Goal: Information Seeking & Learning: Learn about a topic

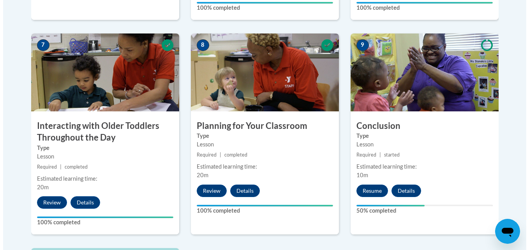
scroll to position [745, 0]
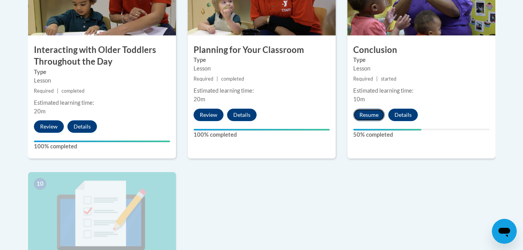
click at [364, 109] on button "Resume" at bounding box center [369, 115] width 32 height 12
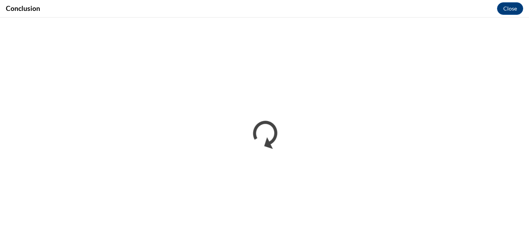
scroll to position [0, 0]
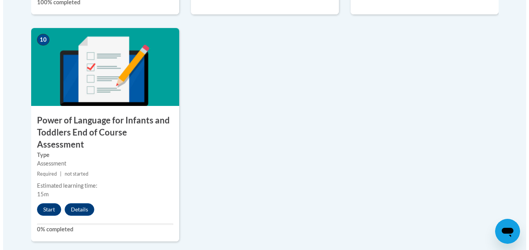
scroll to position [890, 0]
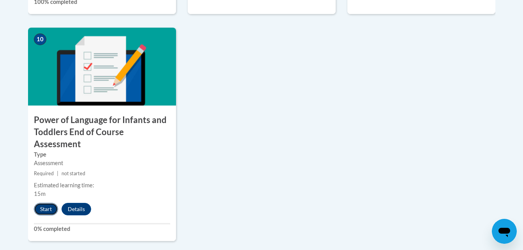
click at [42, 203] on button "Start" at bounding box center [46, 209] width 24 height 12
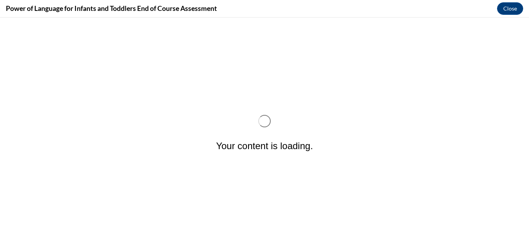
scroll to position [0, 0]
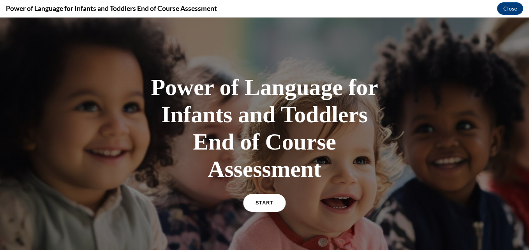
click at [262, 201] on span "START" at bounding box center [264, 203] width 18 height 6
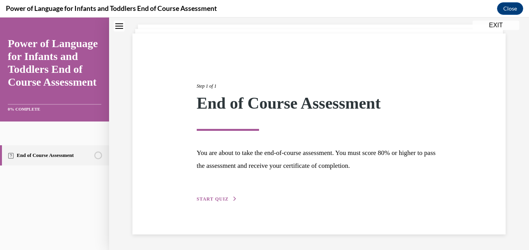
scroll to position [44, 0]
click at [224, 207] on div "Step 1 of 1 End of Course Assessment You are about to take the end-of-course as…" at bounding box center [318, 133] width 373 height 201
click at [224, 200] on span "START QUIZ" at bounding box center [213, 198] width 32 height 5
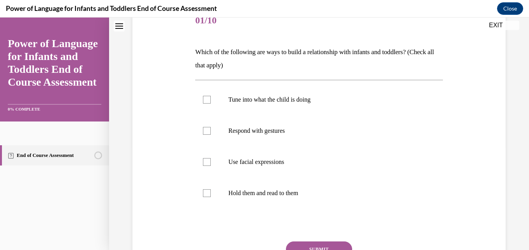
scroll to position [103, 0]
click at [208, 133] on div at bounding box center [207, 131] width 8 height 8
click at [208, 133] on input "Respond with gestures" at bounding box center [207, 131] width 8 height 8
checkbox input "true"
click at [204, 100] on div at bounding box center [207, 100] width 8 height 8
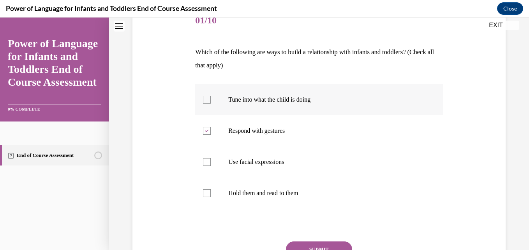
click at [204, 100] on input "Tune into what the child is doing" at bounding box center [207, 100] width 8 height 8
checkbox input "true"
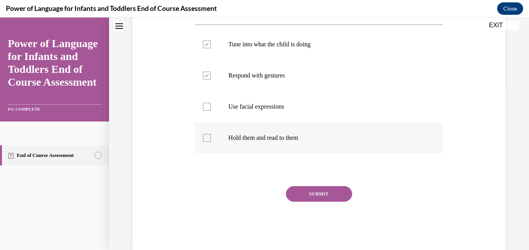
click at [203, 139] on div at bounding box center [207, 138] width 8 height 8
click at [203, 139] on input "Hold them and read to them" at bounding box center [207, 138] width 8 height 8
checkbox input "true"
click at [205, 106] on div at bounding box center [207, 107] width 8 height 8
click at [205, 106] on input "Use facial expressions" at bounding box center [207, 107] width 8 height 8
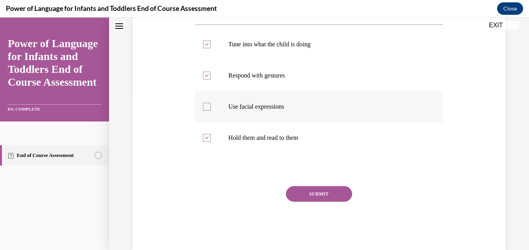
checkbox input "true"
click at [309, 191] on button "SUBMIT" at bounding box center [319, 194] width 66 height 16
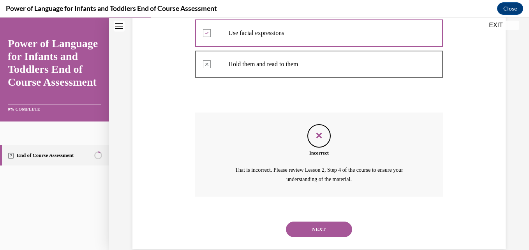
scroll to position [246, 0]
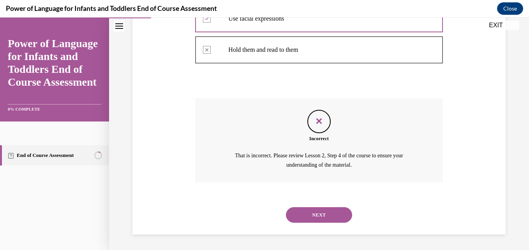
click at [325, 215] on button "NEXT" at bounding box center [319, 215] width 66 height 16
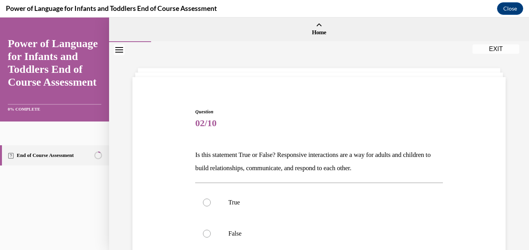
scroll to position [102, 0]
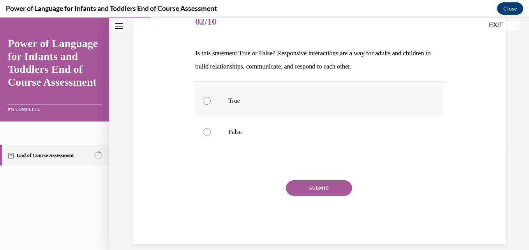
click at [223, 107] on label "True" at bounding box center [318, 100] width 247 height 31
click at [211, 105] on input "True" at bounding box center [207, 101] width 8 height 8
radio input "true"
click at [305, 188] on button "SUBMIT" at bounding box center [319, 188] width 66 height 16
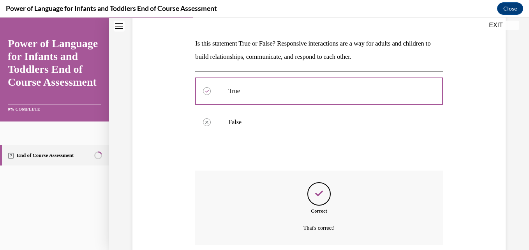
scroll to position [174, 0]
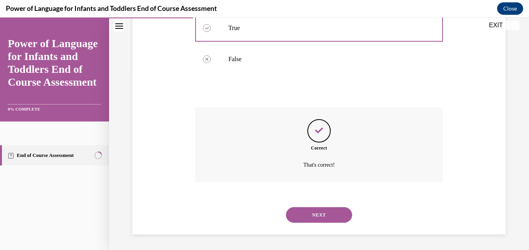
click at [310, 215] on button "NEXT" at bounding box center [319, 215] width 66 height 16
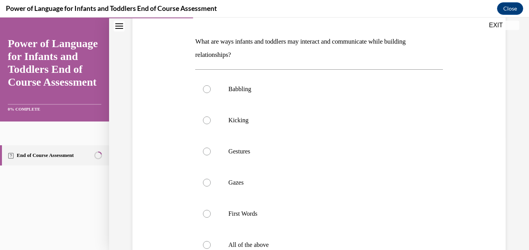
scroll to position [150, 0]
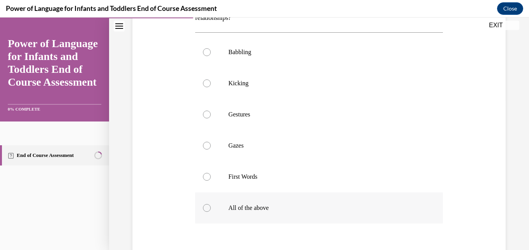
click at [301, 211] on p "All of the above" at bounding box center [325, 208] width 195 height 8
click at [211, 211] on input "All of the above" at bounding box center [207, 208] width 8 height 8
radio input "true"
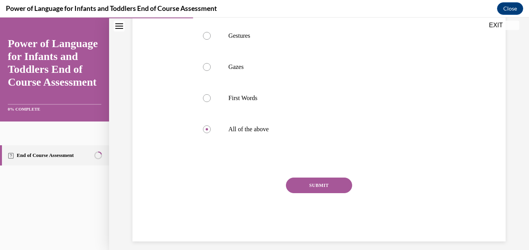
click at [335, 193] on button "SUBMIT" at bounding box center [319, 185] width 66 height 16
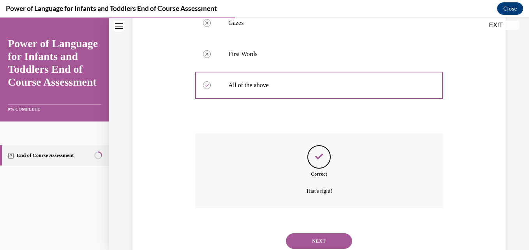
scroll to position [299, 0]
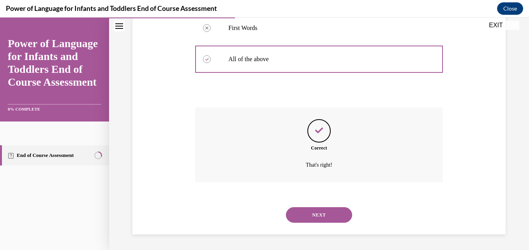
click at [330, 209] on button "NEXT" at bounding box center [319, 215] width 66 height 16
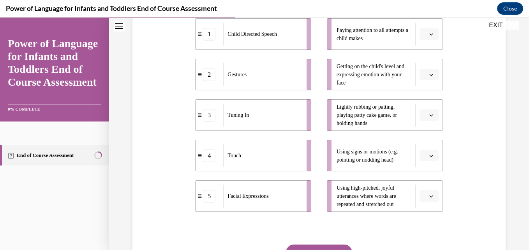
scroll to position [171, 0]
click at [424, 33] on span "Please select an option" at bounding box center [425, 34] width 3 height 8
click at [429, 75] on icon "button" at bounding box center [431, 74] width 4 height 4
click at [422, 170] on span "5" at bounding box center [420, 169] width 3 height 6
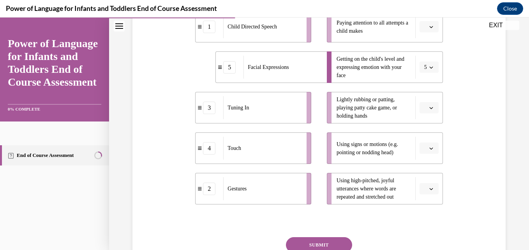
scroll to position [178, 0]
click at [429, 109] on icon "button" at bounding box center [431, 107] width 4 height 4
click at [422, 191] on div "4" at bounding box center [422, 187] width 19 height 16
click at [423, 147] on button "button" at bounding box center [428, 148] width 19 height 12
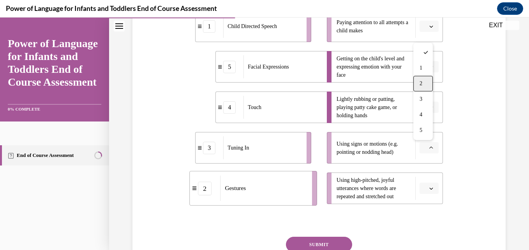
click at [421, 81] on span "2" at bounding box center [420, 84] width 3 height 6
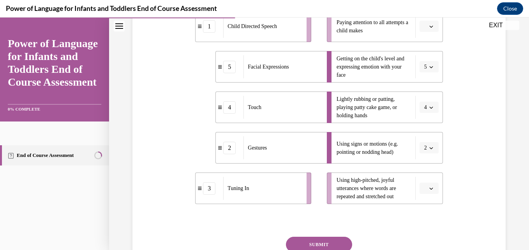
click at [429, 26] on icon "button" at bounding box center [431, 27] width 4 height 2
click at [426, 91] on div "3" at bounding box center [422, 91] width 19 height 16
click at [424, 192] on button "button" at bounding box center [428, 189] width 19 height 12
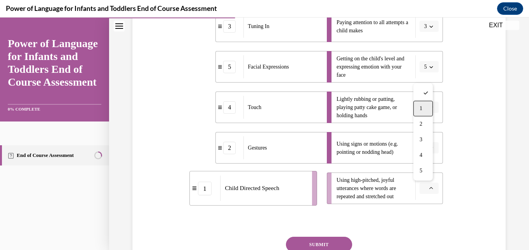
click at [417, 111] on div "1" at bounding box center [422, 109] width 19 height 16
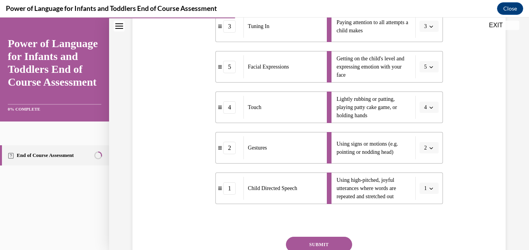
click at [335, 238] on button "SUBMIT" at bounding box center [319, 245] width 66 height 16
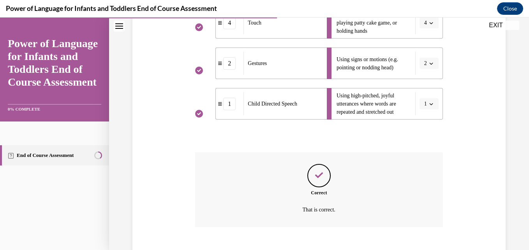
scroll to position [308, 0]
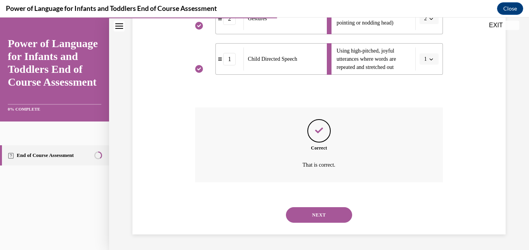
click at [324, 213] on button "NEXT" at bounding box center [319, 215] width 66 height 16
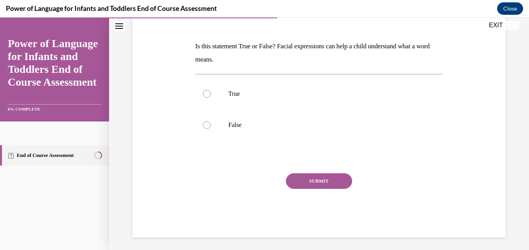
scroll to position [111, 0]
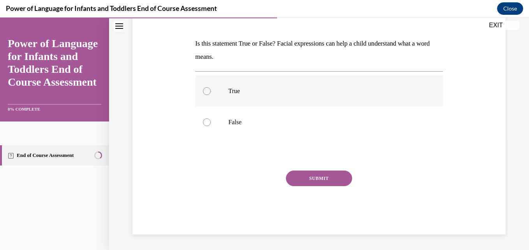
click at [252, 88] on p "True" at bounding box center [325, 91] width 195 height 8
click at [211, 88] on input "True" at bounding box center [207, 91] width 8 height 8
radio input "true"
click at [310, 185] on button "SUBMIT" at bounding box center [319, 178] width 66 height 16
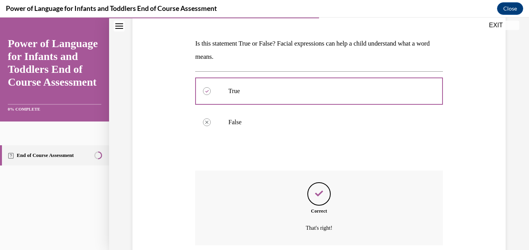
scroll to position [174, 0]
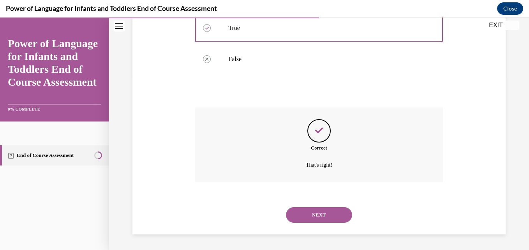
click at [316, 211] on button "NEXT" at bounding box center [319, 215] width 66 height 16
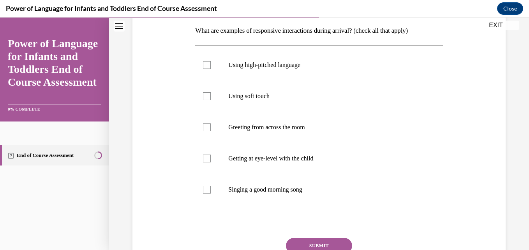
scroll to position [125, 0]
click at [305, 200] on label "Singing a good morning song" at bounding box center [318, 189] width 247 height 31
click at [211, 193] on input "Singing a good morning song" at bounding box center [207, 189] width 8 height 8
checkbox input "true"
click at [302, 156] on p "Getting at eye-level with the child" at bounding box center [325, 158] width 195 height 8
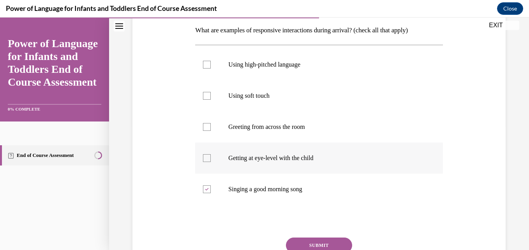
click at [211, 156] on input "Getting at eye-level with the child" at bounding box center [207, 158] width 8 height 8
checkbox input "true"
click at [312, 89] on label "Using soft touch" at bounding box center [318, 95] width 247 height 31
click at [211, 92] on input "Using soft touch" at bounding box center [207, 96] width 8 height 8
checkbox input "true"
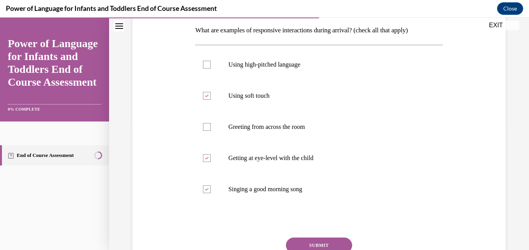
click at [315, 240] on button "SUBMIT" at bounding box center [319, 245] width 66 height 16
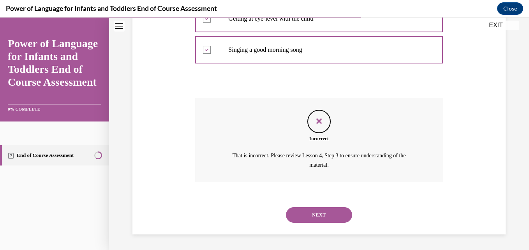
scroll to position [264, 0]
click at [331, 208] on button "NEXT" at bounding box center [319, 215] width 66 height 16
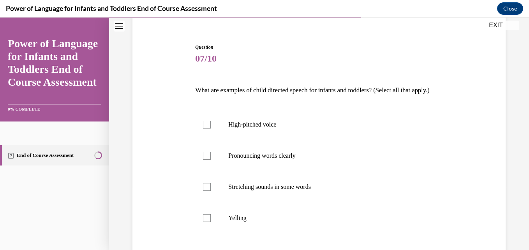
scroll to position [98, 0]
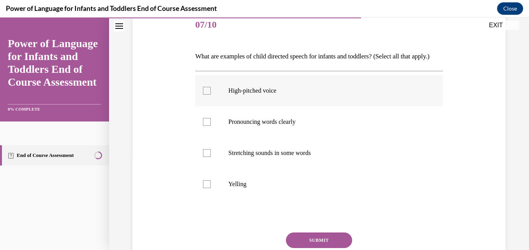
click at [304, 95] on p "High-pitched voice" at bounding box center [325, 91] width 195 height 8
click at [211, 95] on input "High-pitched voice" at bounding box center [207, 91] width 8 height 8
checkbox input "true"
click at [298, 161] on label "Stretching sounds in some words" at bounding box center [318, 152] width 247 height 31
click at [211, 157] on input "Stretching sounds in some words" at bounding box center [207, 153] width 8 height 8
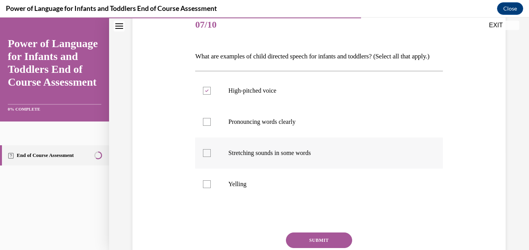
checkbox input "true"
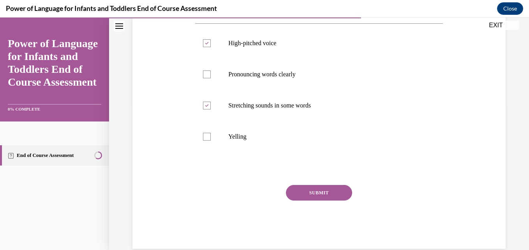
click at [313, 200] on button "SUBMIT" at bounding box center [319, 193] width 66 height 16
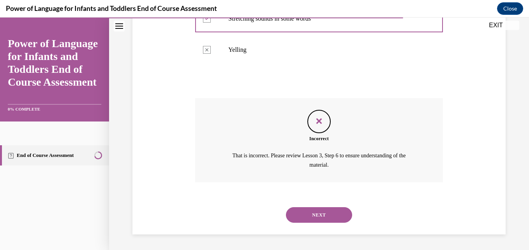
scroll to position [235, 0]
click at [323, 230] on div "NEXT" at bounding box center [318, 214] width 247 height 31
click at [323, 223] on button "NEXT" at bounding box center [319, 215] width 66 height 16
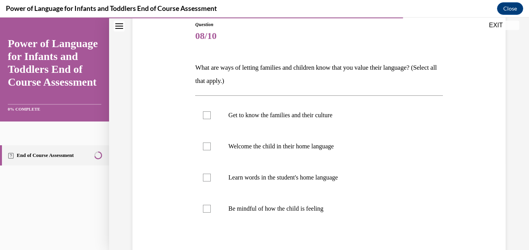
scroll to position [92, 0]
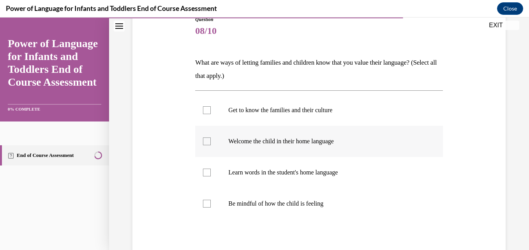
click at [315, 141] on p "Welcome the child in their home language" at bounding box center [325, 141] width 195 height 8
click at [211, 141] on input "Welcome the child in their home language" at bounding box center [207, 141] width 8 height 8
checkbox input "true"
click at [315, 169] on p "Learn words in the student's home language" at bounding box center [325, 173] width 195 height 8
click at [211, 169] on input "Learn words in the student's home language" at bounding box center [207, 173] width 8 height 8
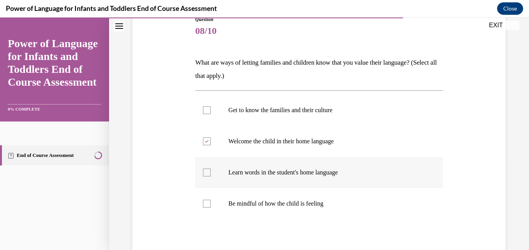
checkbox input "true"
click at [315, 106] on label "Get to know the families and their culture" at bounding box center [318, 110] width 247 height 31
click at [211, 106] on input "Get to know the families and their culture" at bounding box center [207, 110] width 8 height 8
checkbox input "true"
click at [292, 193] on label "Be mindful of how the child is feeling" at bounding box center [318, 203] width 247 height 31
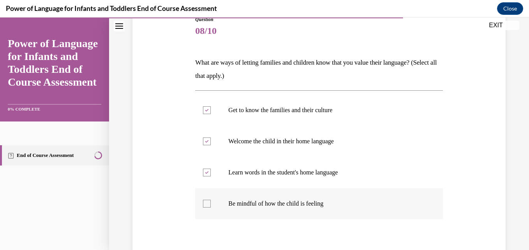
click at [211, 200] on input "Be mindful of how the child is feeling" at bounding box center [207, 204] width 8 height 8
checkbox input "true"
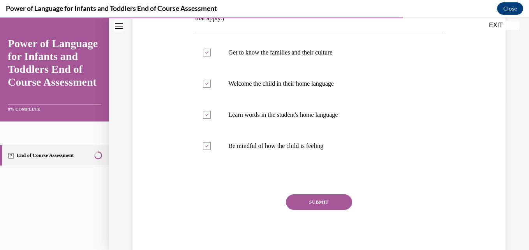
click at [301, 203] on button "SUBMIT" at bounding box center [319, 202] width 66 height 16
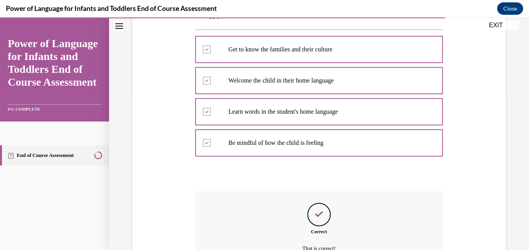
scroll to position [237, 0]
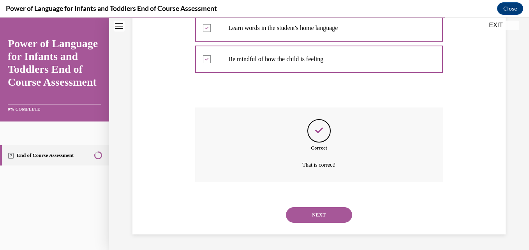
click at [302, 210] on button "NEXT" at bounding box center [319, 215] width 66 height 16
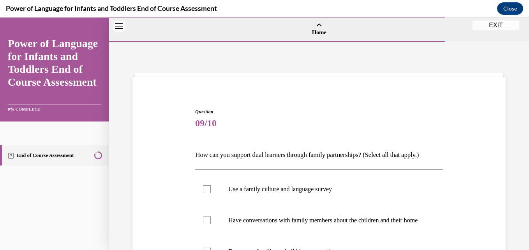
scroll to position [82, 0]
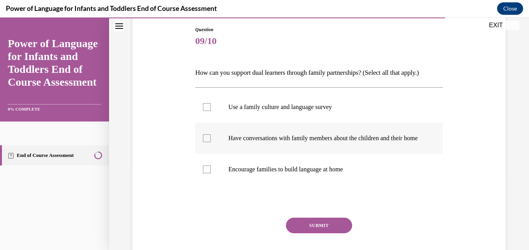
click at [274, 138] on p "Have conversations with family members about the children and their home" at bounding box center [325, 138] width 195 height 8
click at [211, 138] on input "Have conversations with family members about the children and their home" at bounding box center [207, 138] width 8 height 8
checkbox input "true"
click at [271, 173] on p "Encourage families to build language at home" at bounding box center [325, 169] width 195 height 8
click at [211, 173] on input "Encourage families to build language at home" at bounding box center [207, 169] width 8 height 8
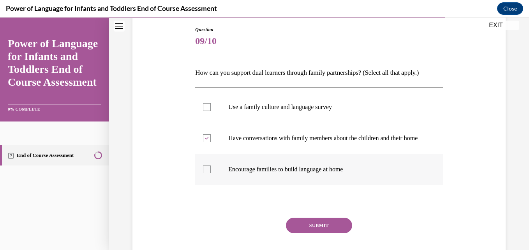
checkbox input "true"
click at [292, 233] on button "SUBMIT" at bounding box center [319, 226] width 66 height 16
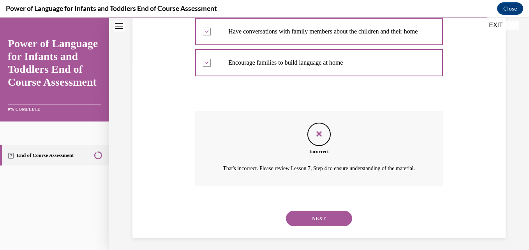
scroll to position [209, 0]
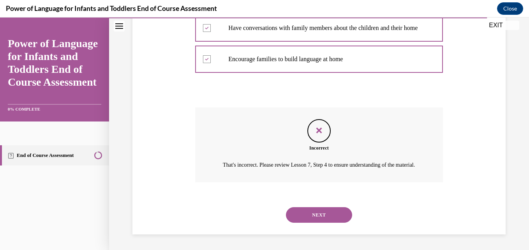
click at [309, 208] on button "NEXT" at bounding box center [319, 215] width 66 height 16
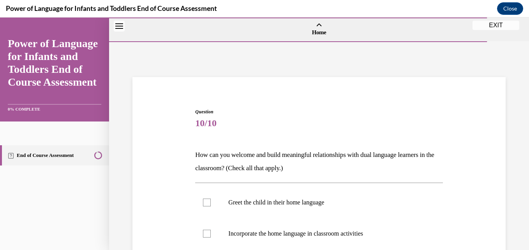
scroll to position [76, 0]
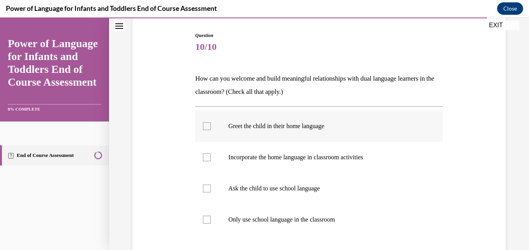
click at [294, 121] on label "Greet the child in their home language" at bounding box center [318, 126] width 247 height 31
click at [211, 122] on input "Greet the child in their home language" at bounding box center [207, 126] width 8 height 8
checkbox input "true"
click at [281, 162] on label "Incorporate the home language in classroom activities" at bounding box center [318, 157] width 247 height 31
click at [211, 161] on input "Incorporate the home language in classroom activities" at bounding box center [207, 157] width 8 height 8
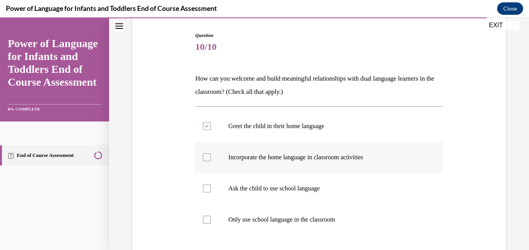
checkbox input "true"
click at [281, 186] on p "Ask the child to use school language" at bounding box center [325, 189] width 195 height 8
click at [211, 186] on input "Ask the child to use school language" at bounding box center [207, 189] width 8 height 8
checkbox input "true"
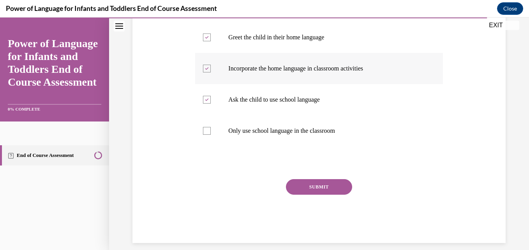
scroll to position [167, 0]
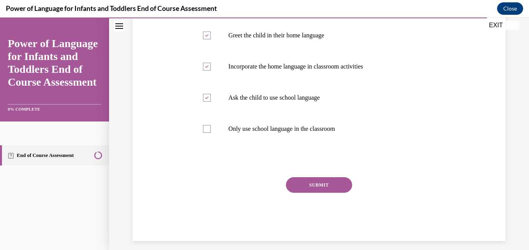
click at [320, 197] on div "SUBMIT" at bounding box center [318, 196] width 247 height 39
click at [320, 185] on button "SUBMIT" at bounding box center [319, 185] width 66 height 16
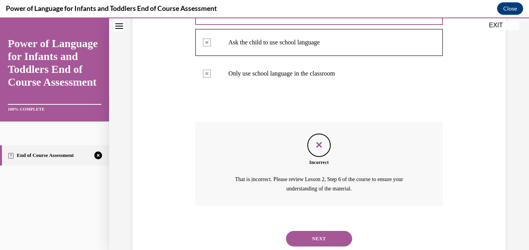
scroll to position [227, 0]
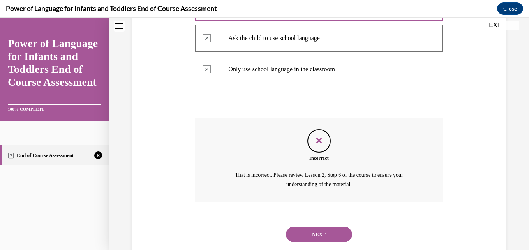
click at [311, 229] on button "NEXT" at bounding box center [319, 235] width 66 height 16
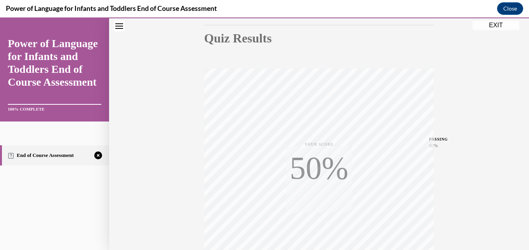
scroll to position [167, 0]
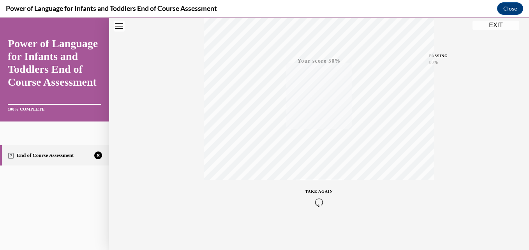
click at [315, 194] on div "TAKE AGAIN" at bounding box center [319, 197] width 28 height 18
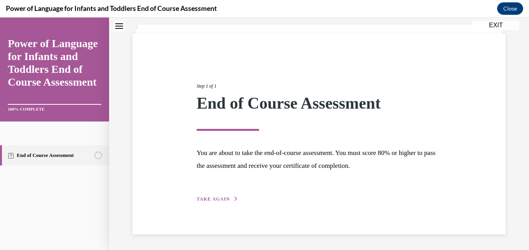
scroll to position [44, 0]
click at [204, 201] on button "TAKE AGAIN" at bounding box center [218, 198] width 42 height 7
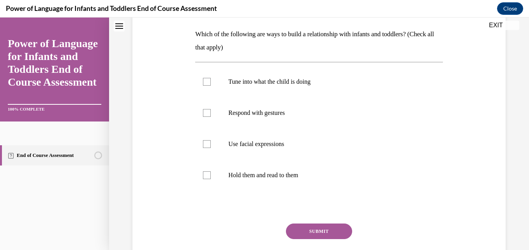
scroll to position [121, 0]
click at [257, 102] on label "Respond with gestures" at bounding box center [318, 112] width 247 height 31
click at [211, 109] on input "Respond with gestures" at bounding box center [207, 113] width 8 height 8
checkbox input "true"
click at [251, 82] on p "Tune into what the child is doing" at bounding box center [325, 82] width 195 height 8
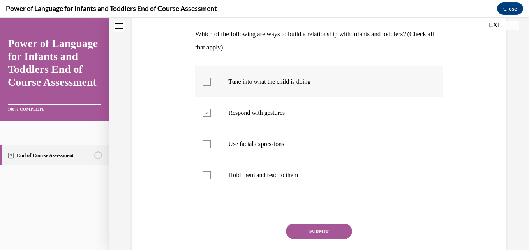
click at [211, 82] on input "Tune into what the child is doing" at bounding box center [207, 82] width 8 height 8
checkbox input "true"
click at [256, 138] on label "Use facial expressions" at bounding box center [318, 143] width 247 height 31
click at [211, 140] on input "Use facial expressions" at bounding box center [207, 144] width 8 height 8
checkbox input "true"
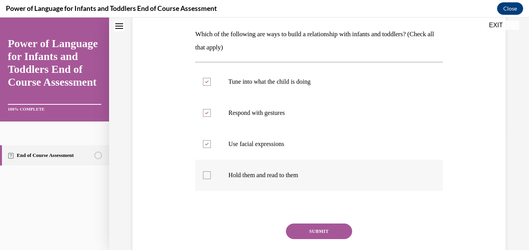
click at [254, 170] on label "Hold them and read to them" at bounding box center [318, 175] width 247 height 31
click at [211, 171] on input "Hold them and read to them" at bounding box center [207, 175] width 8 height 8
checkbox input "true"
click at [297, 235] on button "SUBMIT" at bounding box center [319, 231] width 66 height 16
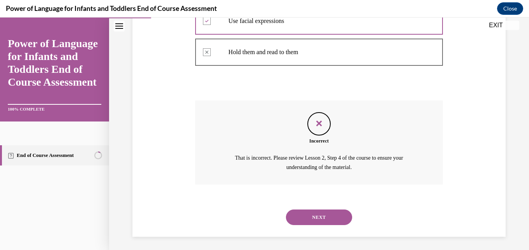
scroll to position [246, 0]
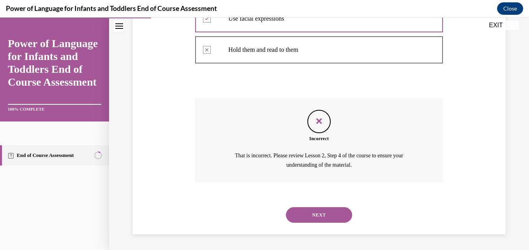
click at [315, 211] on button "NEXT" at bounding box center [319, 215] width 66 height 16
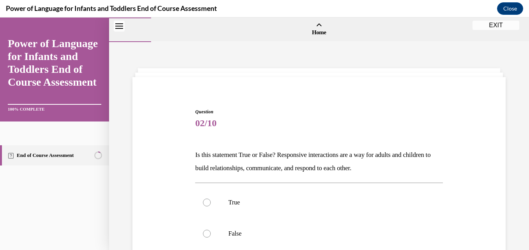
scroll to position [80, 0]
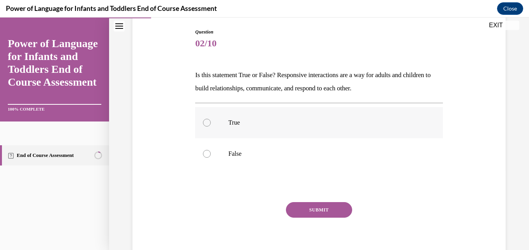
click at [286, 133] on label "True" at bounding box center [318, 122] width 247 height 31
click at [211, 127] on input "True" at bounding box center [207, 123] width 8 height 8
radio input "true"
click at [308, 206] on button "SUBMIT" at bounding box center [319, 210] width 66 height 16
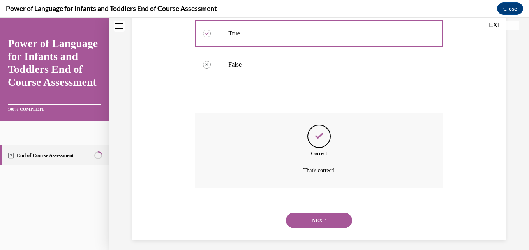
scroll to position [174, 0]
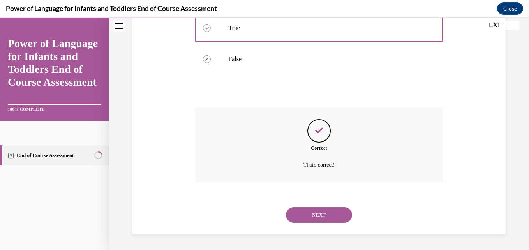
click at [317, 218] on button "NEXT" at bounding box center [319, 215] width 66 height 16
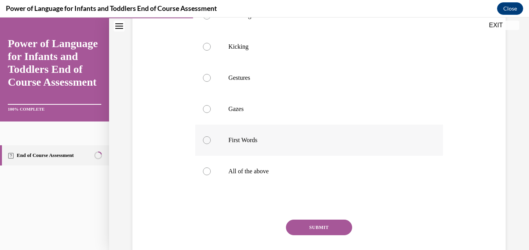
scroll to position [193, 0]
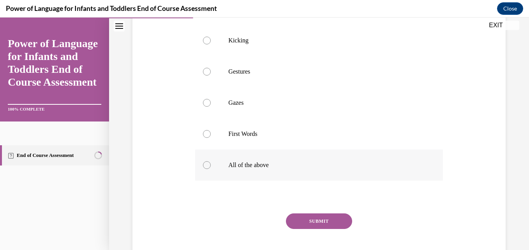
click at [264, 171] on label "All of the above" at bounding box center [318, 164] width 247 height 31
click at [211, 169] on input "All of the above" at bounding box center [207, 165] width 8 height 8
radio input "true"
click at [321, 231] on div "SUBMIT" at bounding box center [318, 232] width 247 height 39
click at [320, 226] on button "SUBMIT" at bounding box center [319, 221] width 66 height 16
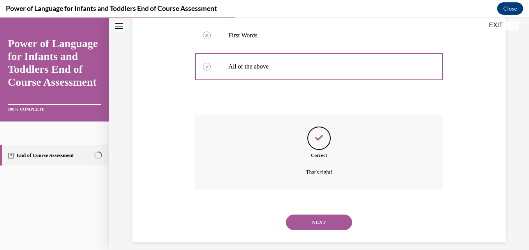
scroll to position [299, 0]
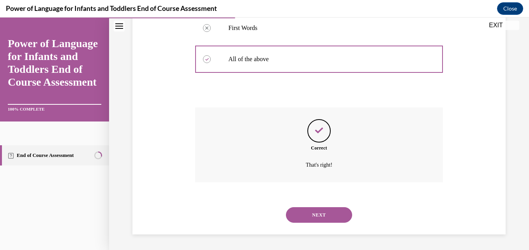
click at [320, 211] on button "NEXT" at bounding box center [319, 215] width 66 height 16
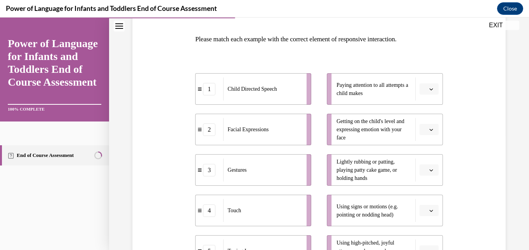
scroll to position [116, 0]
click at [429, 90] on icon "button" at bounding box center [431, 89] width 4 height 4
click at [425, 183] on div "5" at bounding box center [422, 184] width 19 height 16
click at [423, 134] on button "button" at bounding box center [428, 129] width 19 height 12
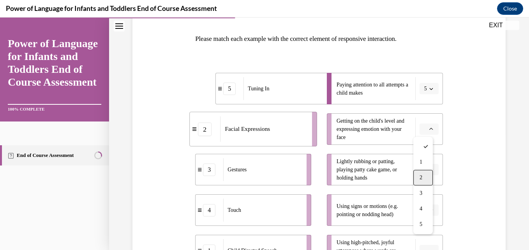
click at [425, 177] on div "2" at bounding box center [422, 178] width 19 height 16
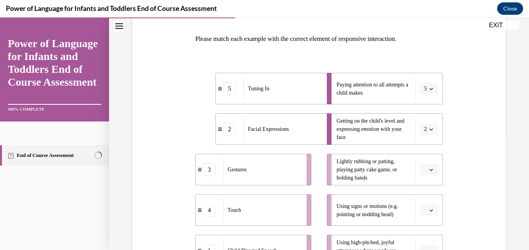
click at [429, 170] on icon "button" at bounding box center [431, 170] width 4 height 4
click at [422, 141] on div "4" at bounding box center [422, 137] width 19 height 16
click at [424, 212] on span "Please select an option" at bounding box center [425, 210] width 3 height 8
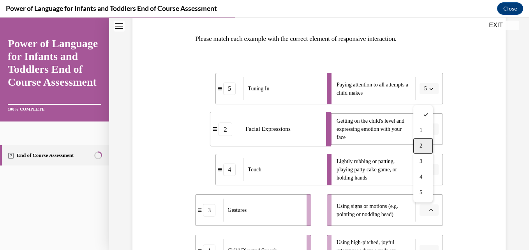
click at [425, 152] on div "2" at bounding box center [422, 146] width 19 height 16
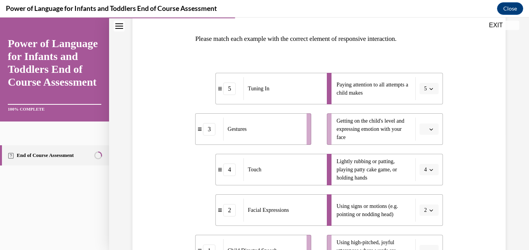
click at [426, 213] on button "2" at bounding box center [428, 210] width 19 height 12
click at [421, 158] on div "3" at bounding box center [420, 162] width 19 height 16
click at [424, 132] on span "Please select an option" at bounding box center [425, 129] width 3 height 8
click at [423, 175] on div "2" at bounding box center [422, 178] width 19 height 16
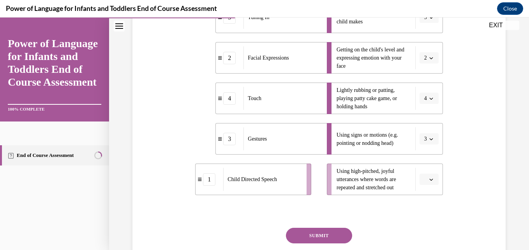
click at [423, 175] on button "button" at bounding box center [428, 180] width 19 height 12
drag, startPoint x: 423, startPoint y: 175, endPoint x: 439, endPoint y: 188, distance: 20.9
click at [439, 188] on div "Question 04/10 Please match each example with the correct element of responsive…" at bounding box center [318, 100] width 251 height 382
click at [428, 181] on span "button" at bounding box center [430, 179] width 5 height 5
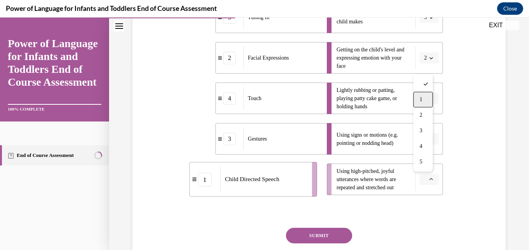
click at [423, 101] on div "1" at bounding box center [422, 100] width 19 height 16
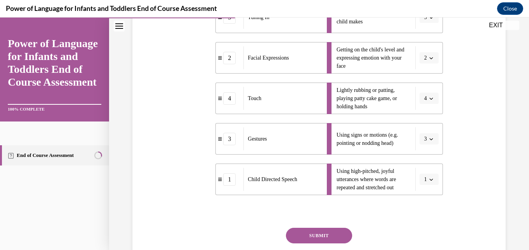
click at [327, 236] on button "SUBMIT" at bounding box center [319, 236] width 66 height 16
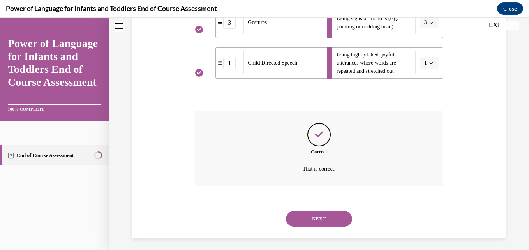
scroll to position [308, 0]
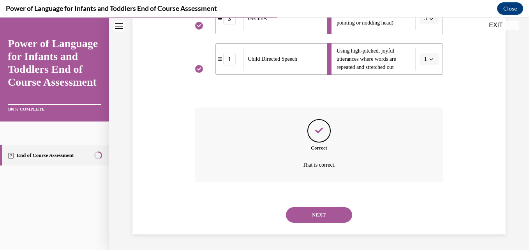
click at [321, 220] on button "NEXT" at bounding box center [319, 215] width 66 height 16
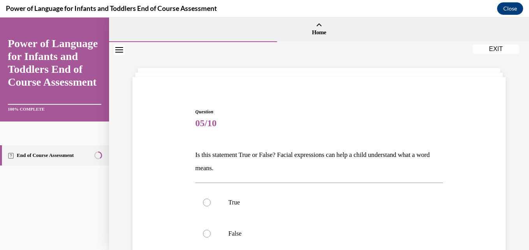
scroll to position [111, 0]
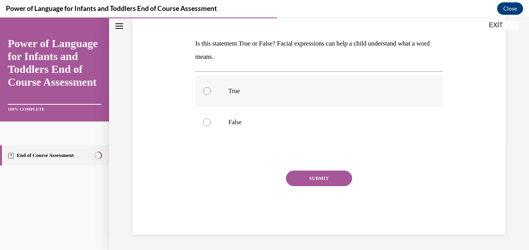
click at [286, 81] on label "True" at bounding box center [318, 91] width 247 height 31
click at [211, 87] on input "True" at bounding box center [207, 91] width 8 height 8
radio input "true"
click at [324, 173] on button "SUBMIT" at bounding box center [319, 178] width 66 height 16
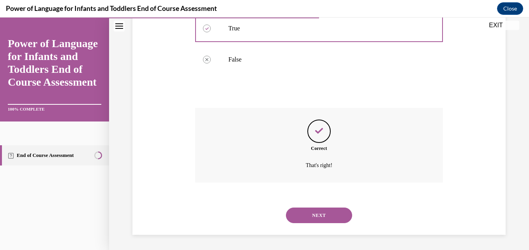
scroll to position [174, 0]
click at [322, 218] on button "NEXT" at bounding box center [319, 215] width 66 height 16
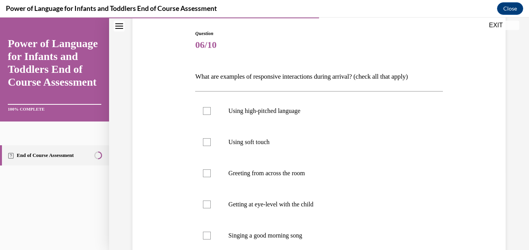
scroll to position [117, 0]
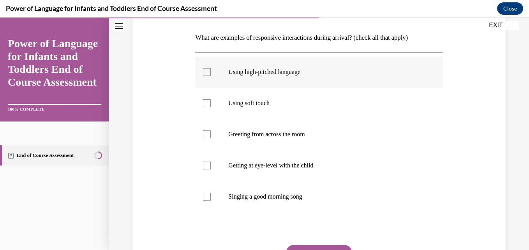
click at [311, 74] on p "Using high-pitched language" at bounding box center [325, 72] width 195 height 8
click at [211, 74] on input "Using high-pitched language" at bounding box center [207, 72] width 8 height 8
checkbox input "true"
click at [304, 110] on label "Using soft touch" at bounding box center [318, 103] width 247 height 31
click at [211, 107] on input "Using soft touch" at bounding box center [207, 103] width 8 height 8
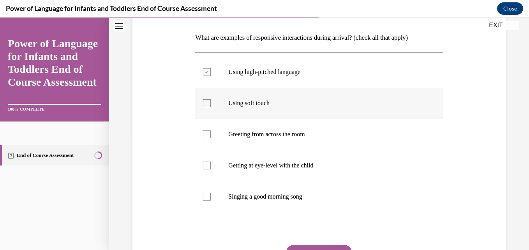
checkbox input "true"
click at [299, 158] on label "Getting at eye-level with the child" at bounding box center [318, 165] width 247 height 31
click at [211, 162] on input "Getting at eye-level with the child" at bounding box center [207, 166] width 8 height 8
checkbox input "true"
click at [289, 199] on p "Singing a good morning song" at bounding box center [325, 197] width 195 height 8
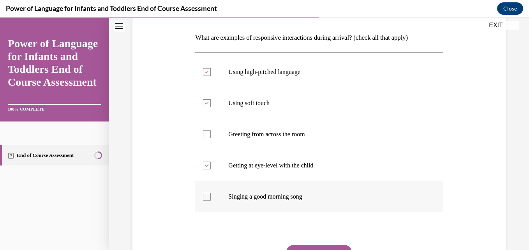
click at [211, 199] on input "Singing a good morning song" at bounding box center [207, 197] width 8 height 8
checkbox input "true"
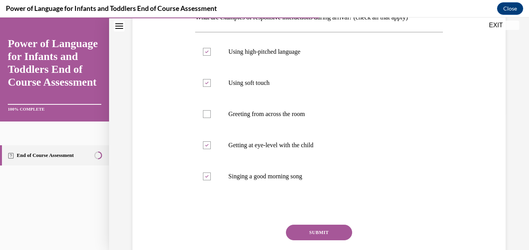
click at [309, 228] on button "SUBMIT" at bounding box center [319, 233] width 66 height 16
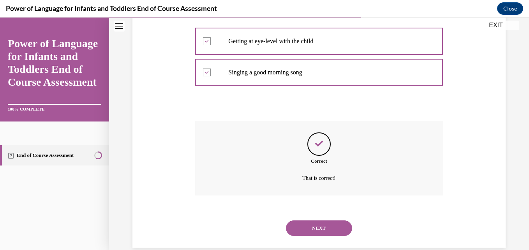
scroll to position [255, 0]
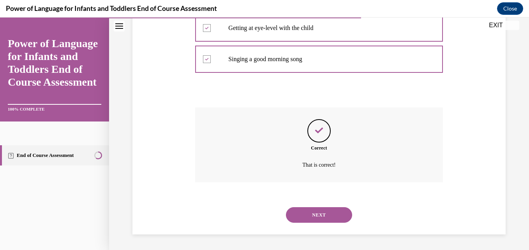
click at [312, 214] on button "NEXT" at bounding box center [319, 215] width 66 height 16
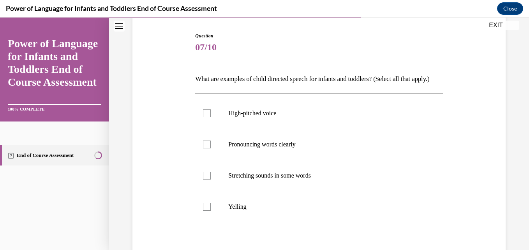
scroll to position [76, 0]
click at [298, 179] on p "Stretching sounds in some words" at bounding box center [325, 176] width 195 height 8
click at [211, 179] on input "Stretching sounds in some words" at bounding box center [207, 176] width 8 height 8
checkbox input "true"
click at [300, 160] on label "Pronouncing words clearly" at bounding box center [318, 144] width 247 height 31
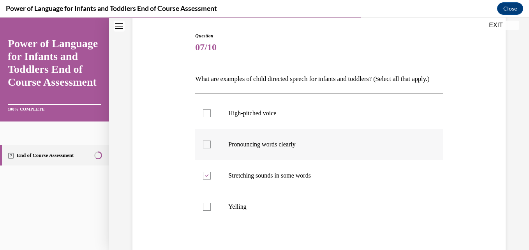
click at [211, 148] on input "Pronouncing words clearly" at bounding box center [207, 145] width 8 height 8
checkbox input "true"
click at [297, 129] on label "High-pitched voice" at bounding box center [318, 113] width 247 height 31
click at [211, 117] on input "High-pitched voice" at bounding box center [207, 113] width 8 height 8
checkbox input "true"
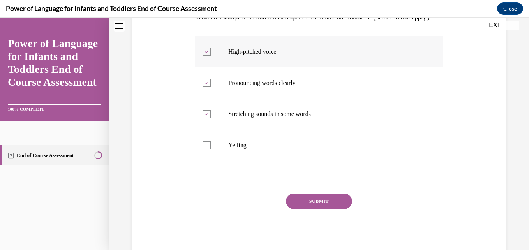
scroll to position [138, 0]
click at [306, 209] on button "SUBMIT" at bounding box center [319, 201] width 66 height 16
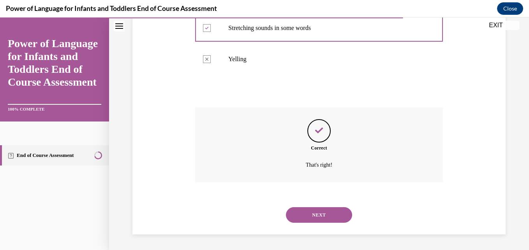
scroll to position [237, 0]
click at [305, 213] on button "NEXT" at bounding box center [319, 215] width 66 height 16
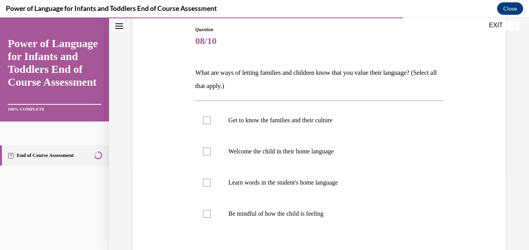
scroll to position [101, 0]
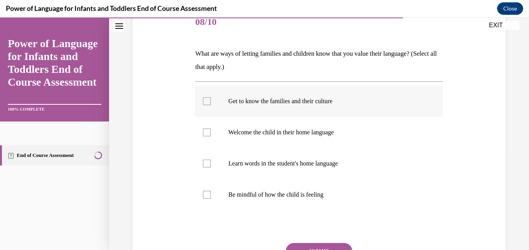
click at [281, 97] on label "Get to know the families and their culture" at bounding box center [318, 101] width 247 height 31
click at [211, 97] on input "Get to know the families and their culture" at bounding box center [207, 101] width 8 height 8
checkbox input "true"
click at [291, 142] on label "Welcome the child in their home language" at bounding box center [318, 132] width 247 height 31
click at [211, 136] on input "Welcome the child in their home language" at bounding box center [207, 132] width 8 height 8
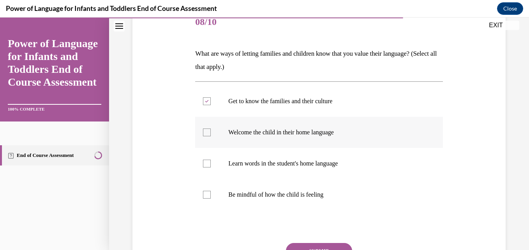
checkbox input "true"
click at [292, 172] on label "Learn words in the student's home language" at bounding box center [318, 163] width 247 height 31
click at [211, 167] on input "Learn words in the student's home language" at bounding box center [207, 164] width 8 height 8
checkbox input "true"
click at [290, 191] on p "Be mindful of how the child is feeling" at bounding box center [325, 195] width 195 height 8
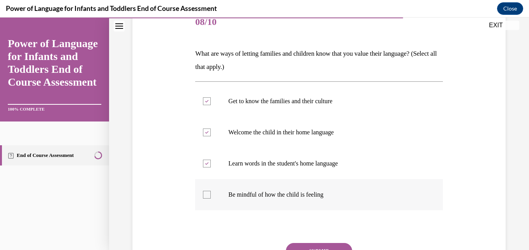
click at [211, 191] on input "Be mindful of how the child is feeling" at bounding box center [207, 195] width 8 height 8
checkbox input "true"
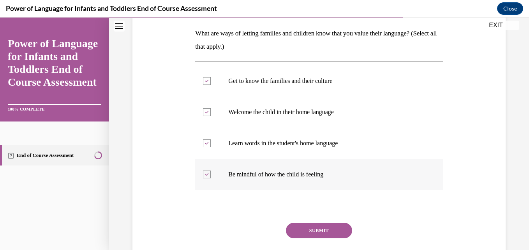
scroll to position [122, 0]
click at [314, 230] on button "SUBMIT" at bounding box center [319, 230] width 66 height 16
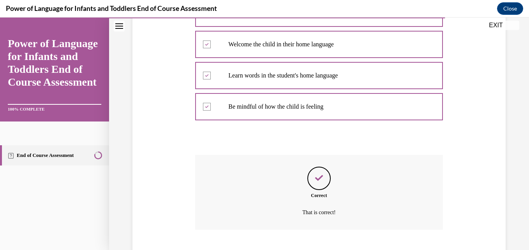
scroll to position [237, 0]
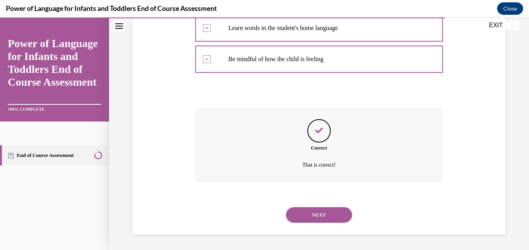
click at [318, 209] on button "NEXT" at bounding box center [319, 215] width 66 height 16
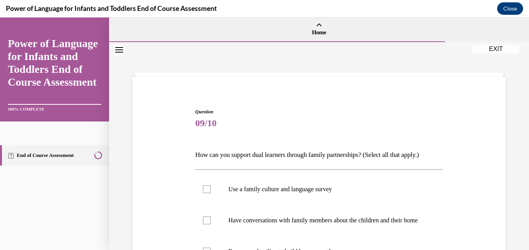
scroll to position [69, 0]
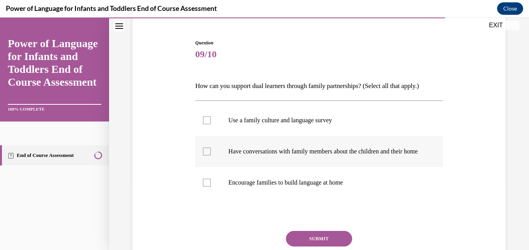
click at [302, 137] on label "Have conversations with family members about the children and their home" at bounding box center [318, 151] width 247 height 31
click at [211, 148] on input "Have conversations with family members about the children and their home" at bounding box center [207, 152] width 8 height 8
checkbox input "true"
click at [305, 182] on label "Encourage families to build language at home" at bounding box center [318, 182] width 247 height 31
click at [211, 182] on input "Encourage families to build language at home" at bounding box center [207, 183] width 8 height 8
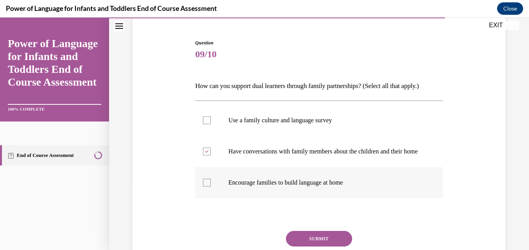
checkbox input "true"
click at [306, 241] on button "SUBMIT" at bounding box center [319, 239] width 66 height 16
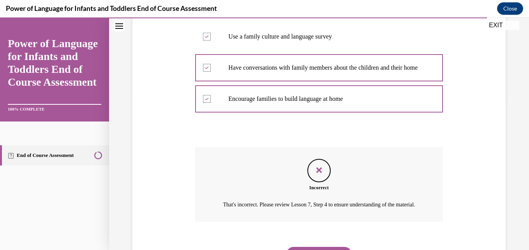
scroll to position [209, 0]
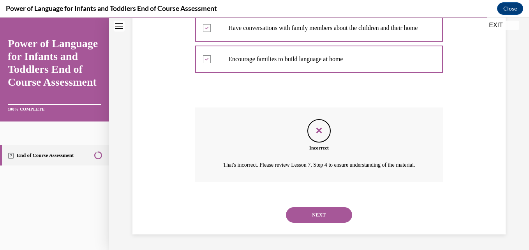
click at [323, 219] on button "NEXT" at bounding box center [319, 215] width 66 height 16
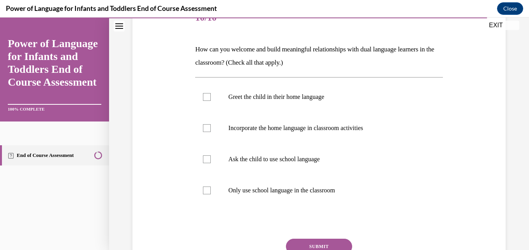
scroll to position [106, 0]
click at [292, 135] on label "Incorporate the home language in classroom activities" at bounding box center [318, 127] width 247 height 31
click at [211, 132] on input "Incorporate the home language in classroom activities" at bounding box center [207, 128] width 8 height 8
checkbox input "true"
click at [288, 98] on p "Greet the child in their home language" at bounding box center [325, 97] width 195 height 8
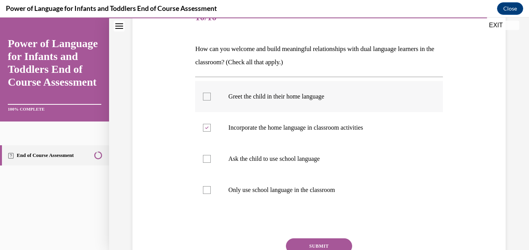
click at [211, 98] on input "Greet the child in their home language" at bounding box center [207, 97] width 8 height 8
checkbox input "true"
click at [324, 242] on button "SUBMIT" at bounding box center [319, 246] width 66 height 16
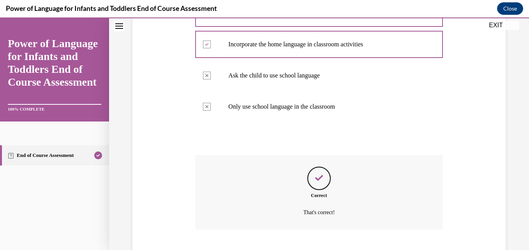
scroll to position [237, 0]
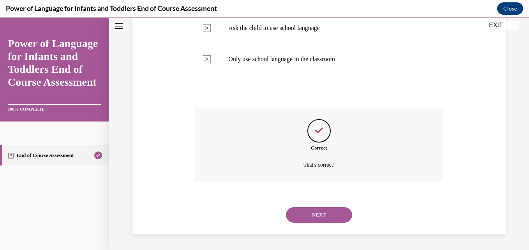
click at [321, 217] on button "NEXT" at bounding box center [319, 215] width 66 height 16
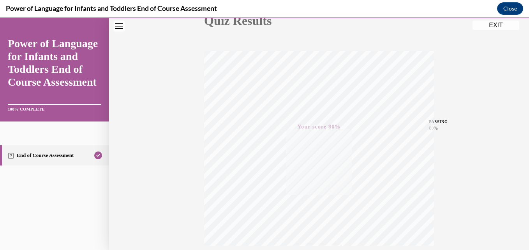
scroll to position [94, 0]
click at [494, 26] on button "EXIT" at bounding box center [495, 25] width 47 height 9
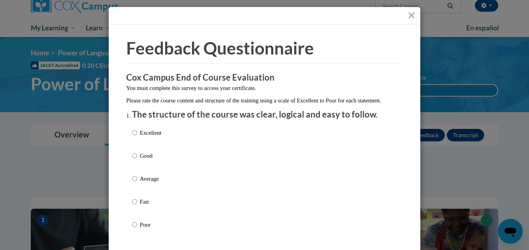
scroll to position [74, 0]
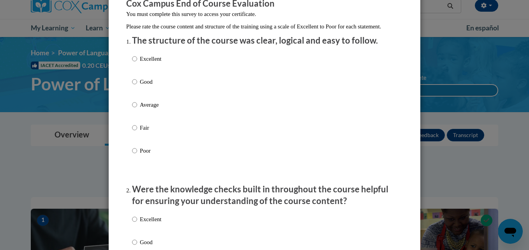
click at [149, 63] on p "Excellent" at bounding box center [150, 58] width 21 height 9
click at [137, 63] on input "Excellent" at bounding box center [134, 58] width 5 height 9
radio input "true"
click at [151, 223] on p "Excellent" at bounding box center [150, 219] width 21 height 9
click at [137, 223] on input "Excellent" at bounding box center [134, 219] width 5 height 9
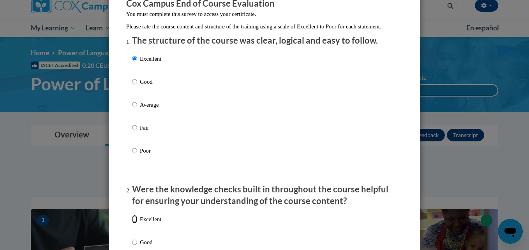
radio input "true"
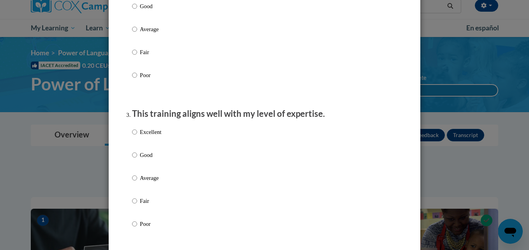
scroll to position [315, 0]
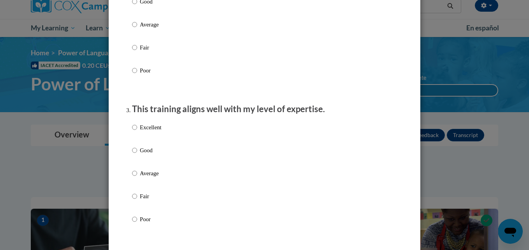
click at [152, 131] on p "Excellent" at bounding box center [150, 127] width 21 height 9
click at [137, 131] on input "Excellent" at bounding box center [134, 127] width 5 height 9
radio input "true"
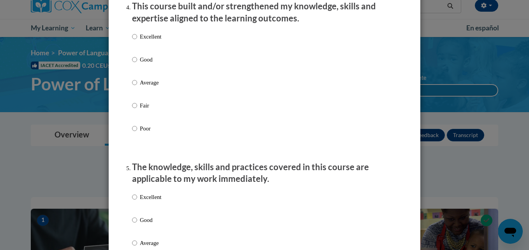
scroll to position [568, 0]
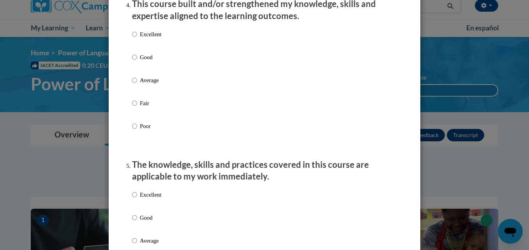
click at [149, 39] on p "Excellent" at bounding box center [150, 34] width 21 height 9
click at [137, 39] on input "Excellent" at bounding box center [134, 34] width 5 height 9
radio input "true"
click at [140, 199] on p "Excellent" at bounding box center [150, 194] width 21 height 9
click at [137, 199] on input "Excellent" at bounding box center [134, 194] width 5 height 9
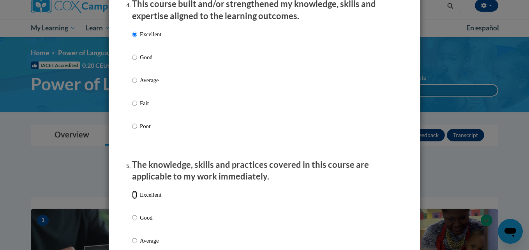
radio input "true"
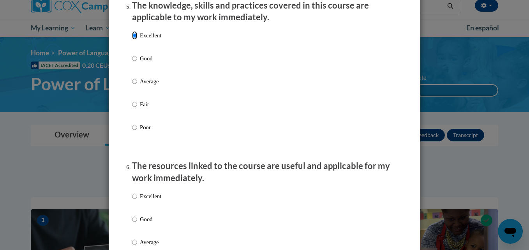
scroll to position [731, 0]
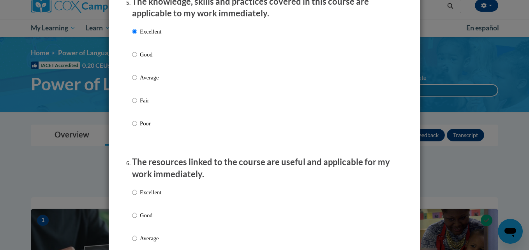
click at [143, 197] on p "Excellent" at bounding box center [150, 192] width 21 height 9
click at [137, 197] on input "Excellent" at bounding box center [134, 192] width 5 height 9
radio input "true"
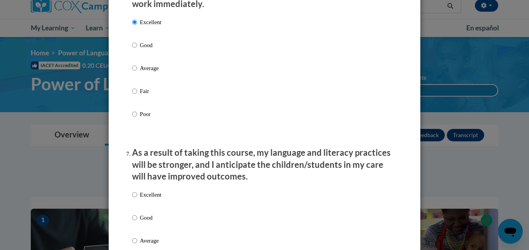
scroll to position [906, 0]
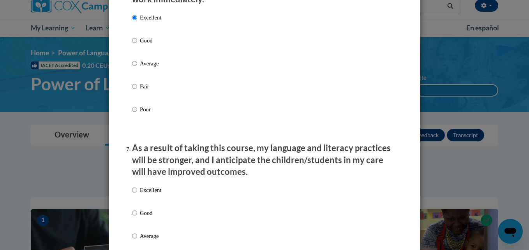
click at [135, 188] on div "Excellent Good Average Fair Poor" at bounding box center [146, 242] width 29 height 121
click at [133, 194] on input "Excellent" at bounding box center [134, 190] width 5 height 9
radio input "true"
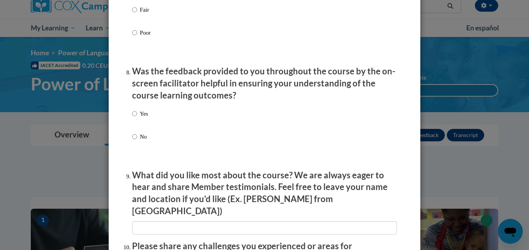
scroll to position [1156, 0]
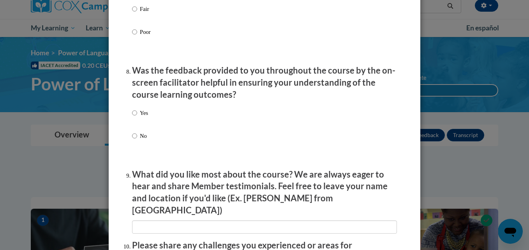
click at [140, 117] on p "Yes" at bounding box center [144, 113] width 8 height 9
click at [137, 117] on input "Yes" at bounding box center [134, 113] width 5 height 9
radio input "true"
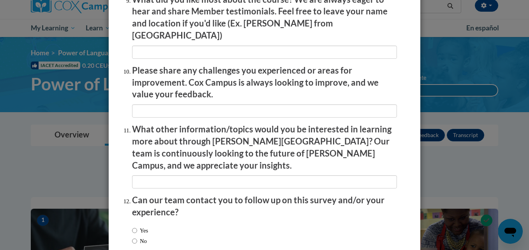
scroll to position [1367, 0]
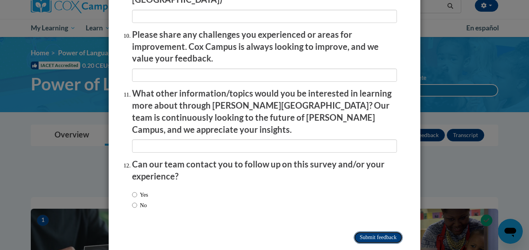
click at [362, 231] on input "Submit feedback" at bounding box center [377, 237] width 49 height 12
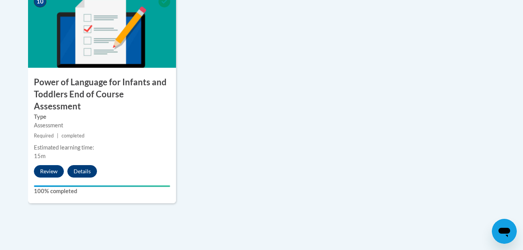
scroll to position [928, 0]
click at [76, 165] on button "Details" at bounding box center [82, 171] width 30 height 12
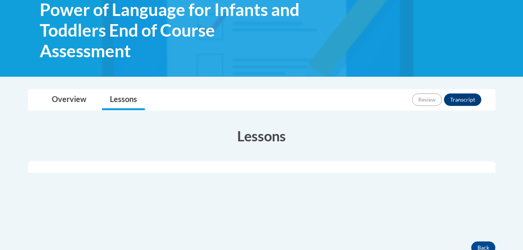
scroll to position [126, 0]
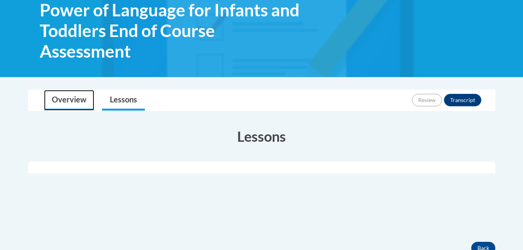
click at [81, 97] on link "Overview" at bounding box center [69, 100] width 50 height 21
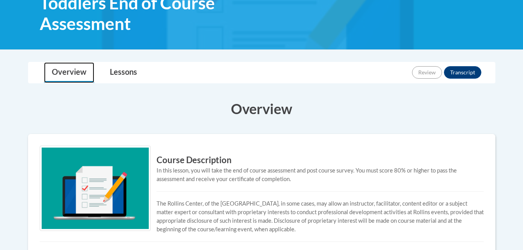
scroll to position [152, 0]
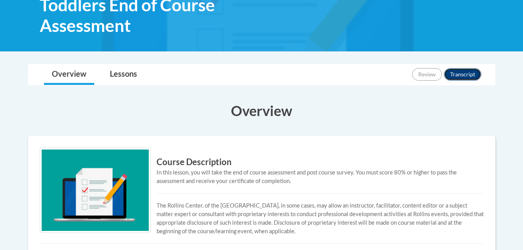
click at [455, 79] on button "Transcript" at bounding box center [462, 74] width 37 height 12
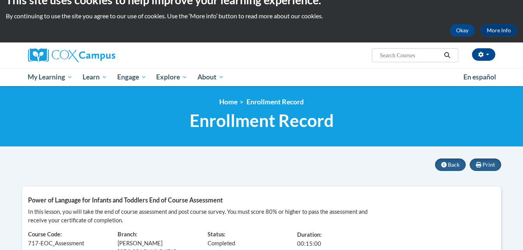
scroll to position [15, 0]
